Goal: Transaction & Acquisition: Download file/media

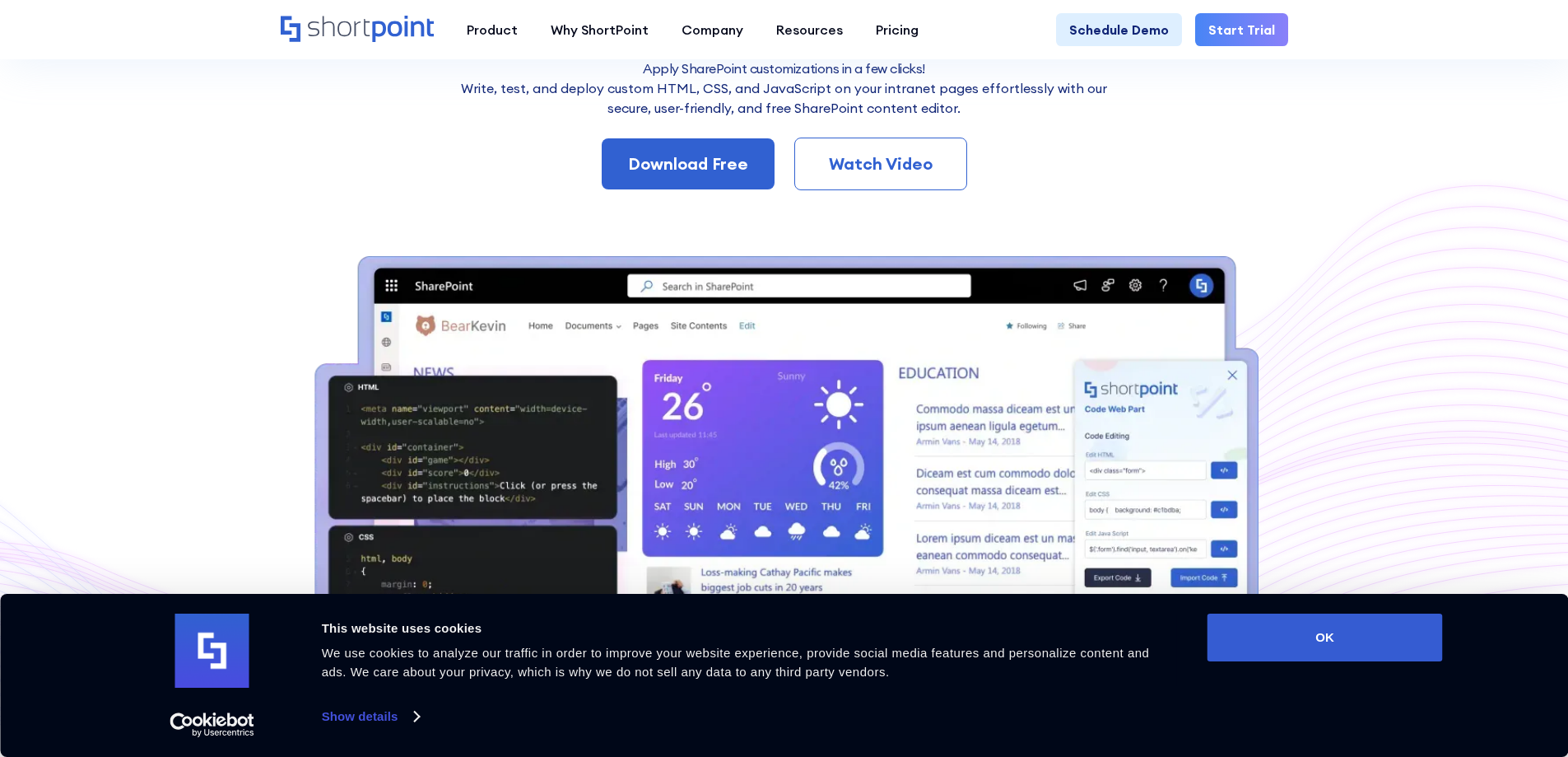
scroll to position [138, 0]
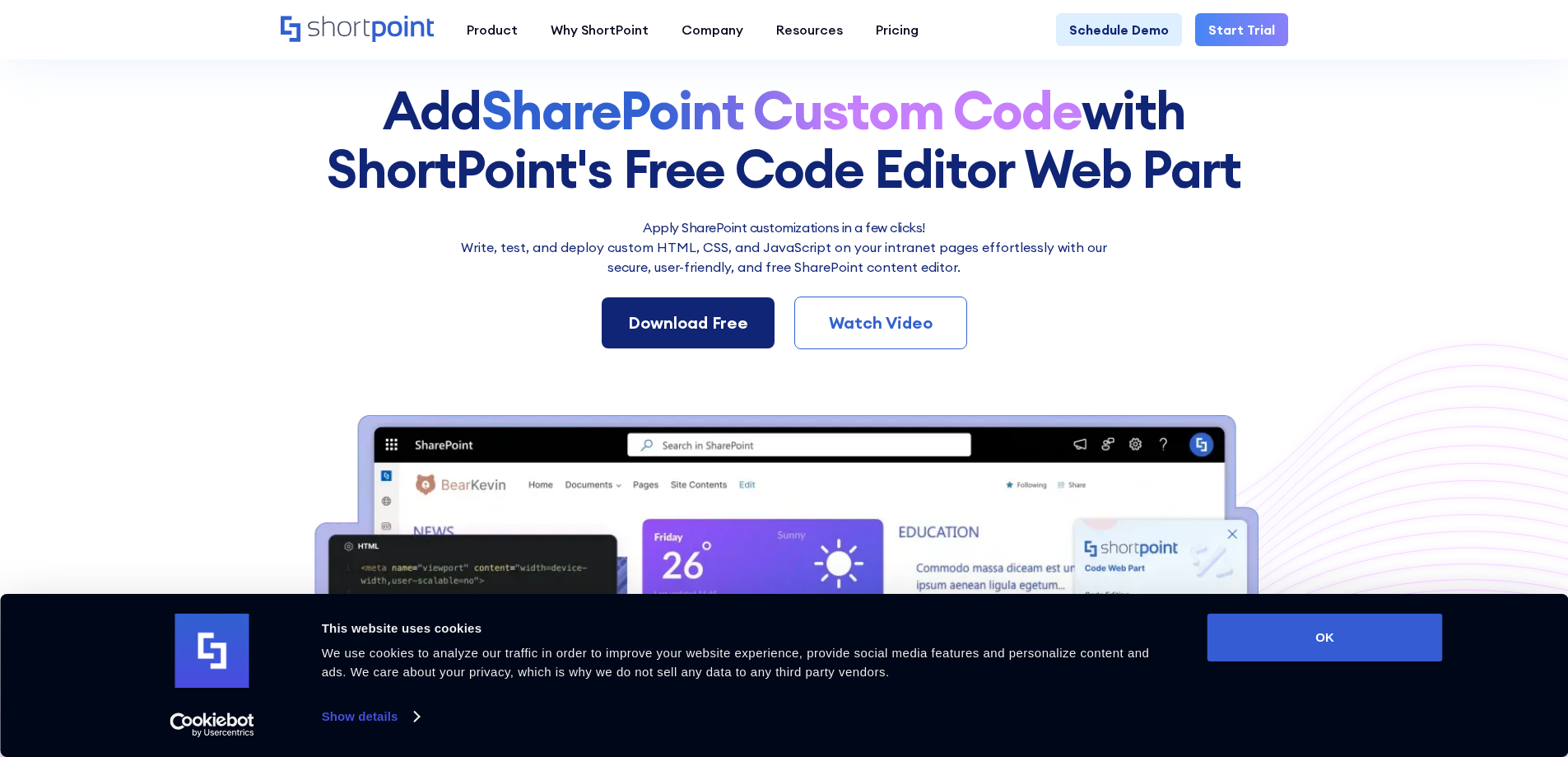
click at [685, 318] on div "Download Free" at bounding box center [688, 322] width 120 height 25
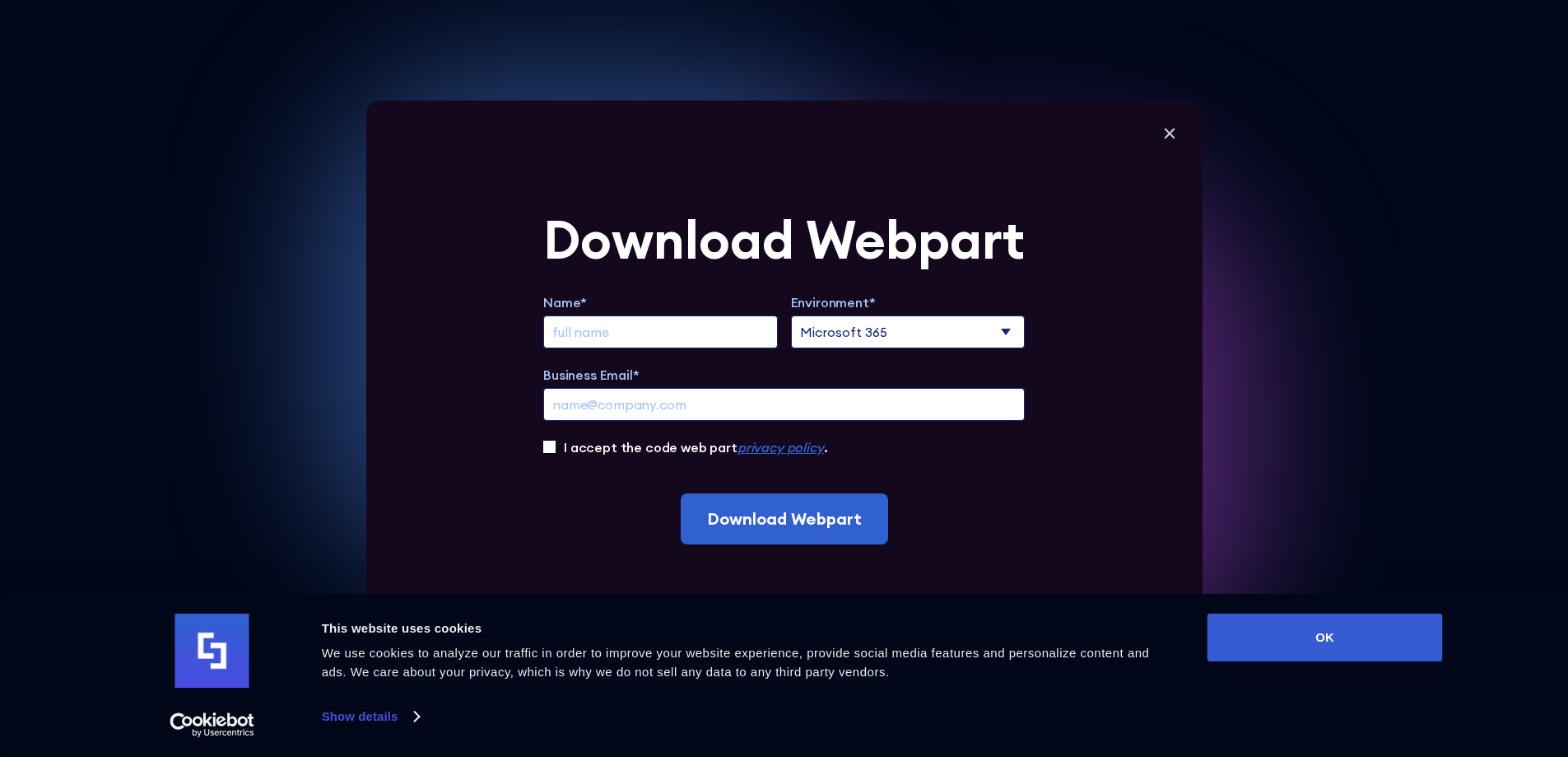
click at [685, 330] on input "Extend Trial" at bounding box center [661, 331] width 235 height 33
type input "[PERSON_NAME] [PERSON_NAME]"
click at [682, 399] on input "Business Email*" at bounding box center [784, 404] width 481 height 33
type input "[EMAIL_ADDRESS][DOMAIN_NAME]"
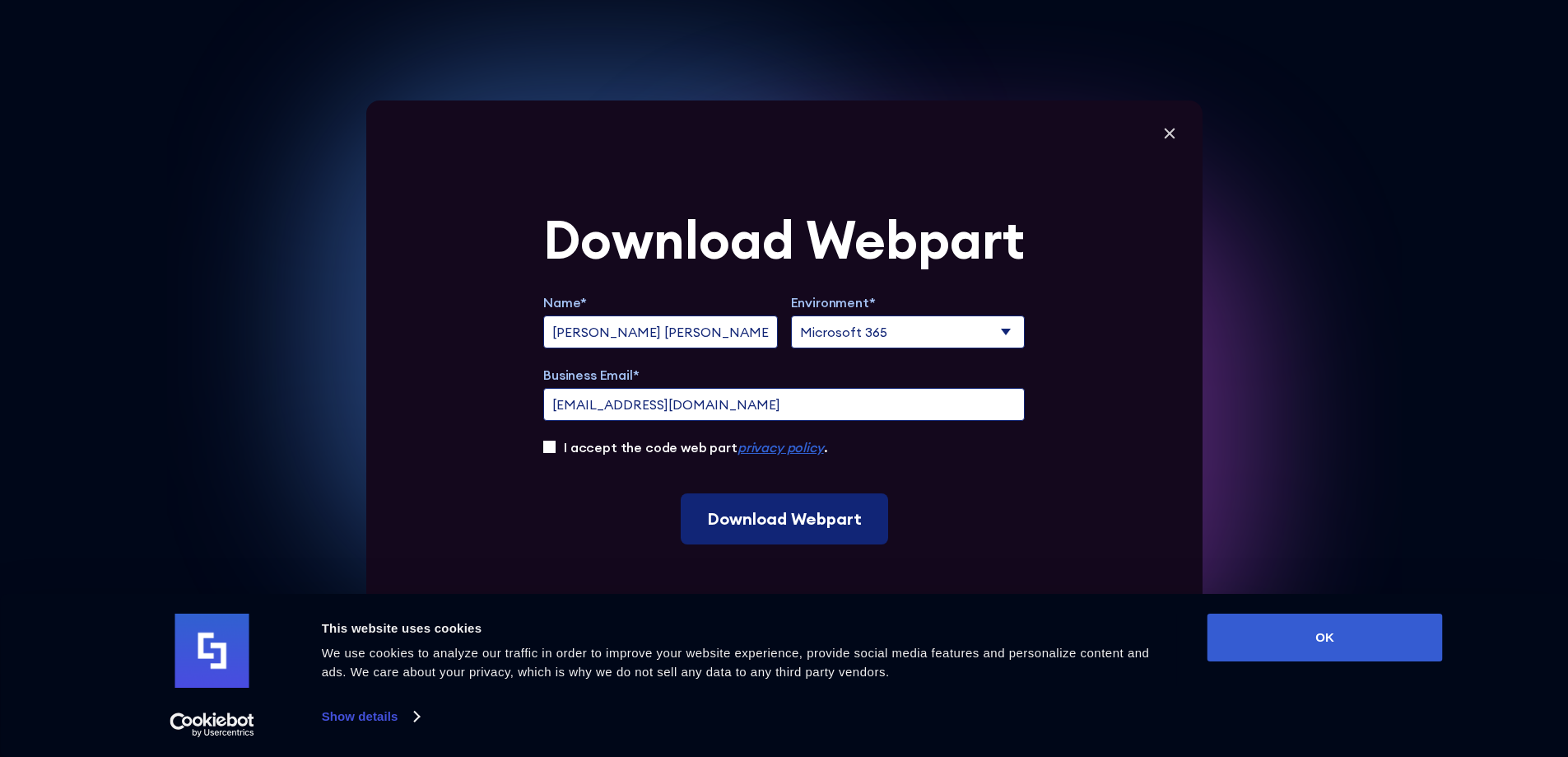
click at [754, 523] on input "Download Webpart" at bounding box center [784, 519] width 208 height 51
click at [591, 453] on label "I accept the code web part privacy policy ." at bounding box center [695, 447] width 263 height 20
click at [556, 453] on input "I accept the code web part privacy policy ." at bounding box center [549, 446] width 12 height 12
checkbox input "true"
click at [784, 531] on input "Download Webpart" at bounding box center [784, 519] width 208 height 51
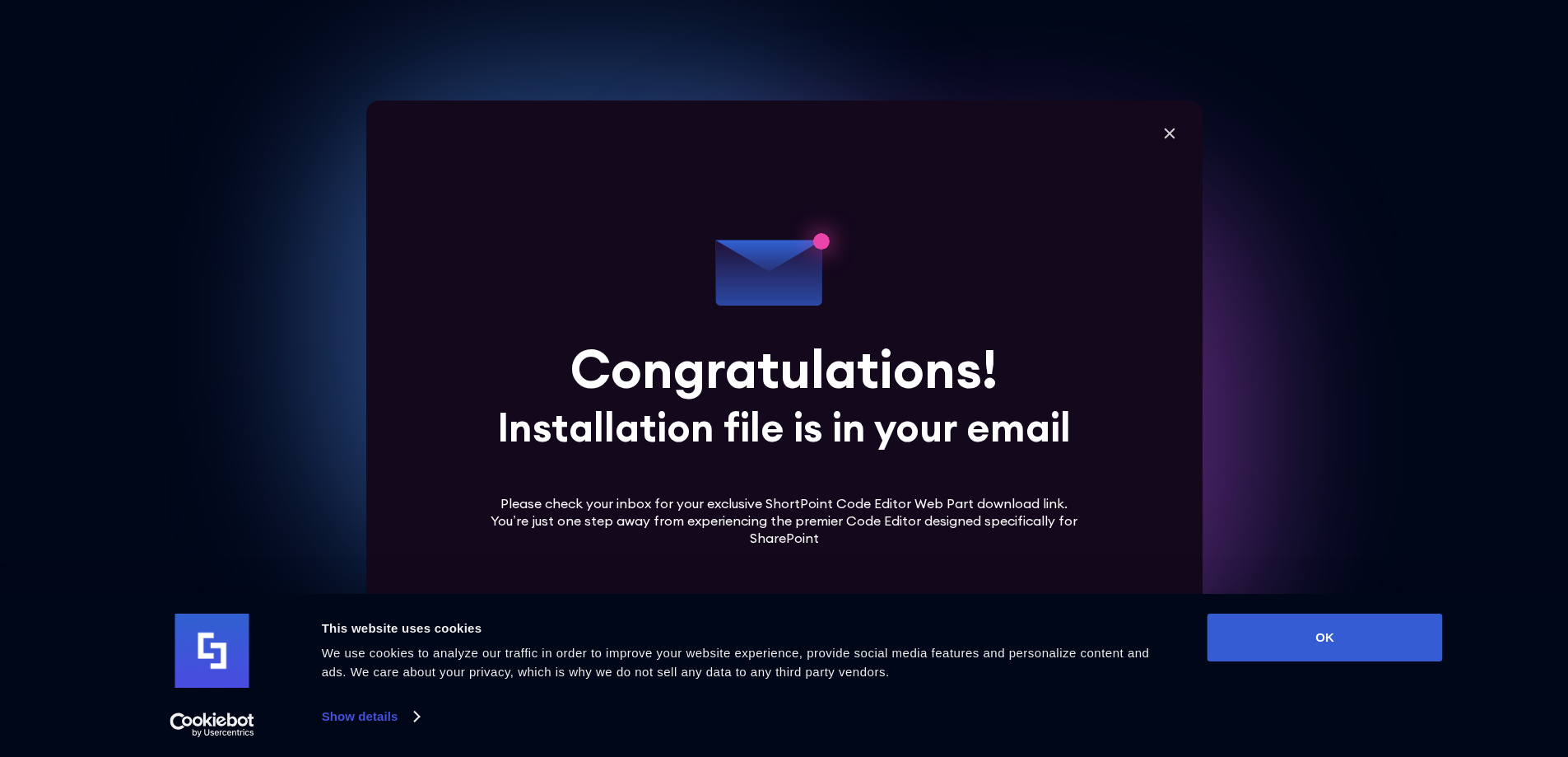
scroll to position [412, 0]
